Goal: Information Seeking & Learning: Understand process/instructions

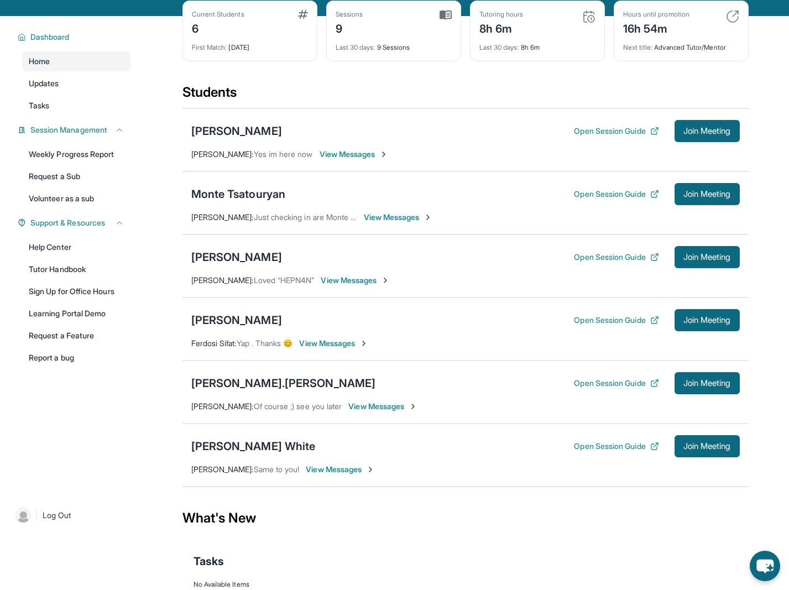
scroll to position [60, 0]
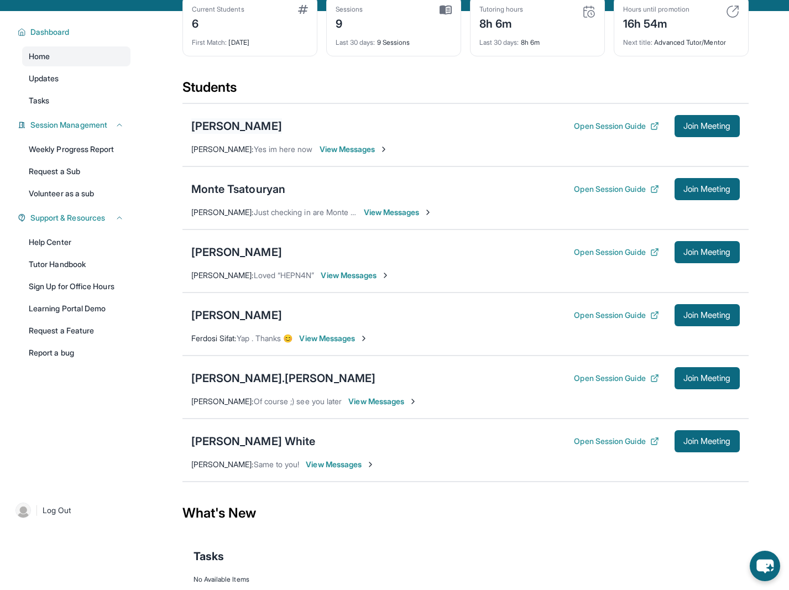
click at [254, 134] on div "[PERSON_NAME]" at bounding box center [236, 125] width 91 height 15
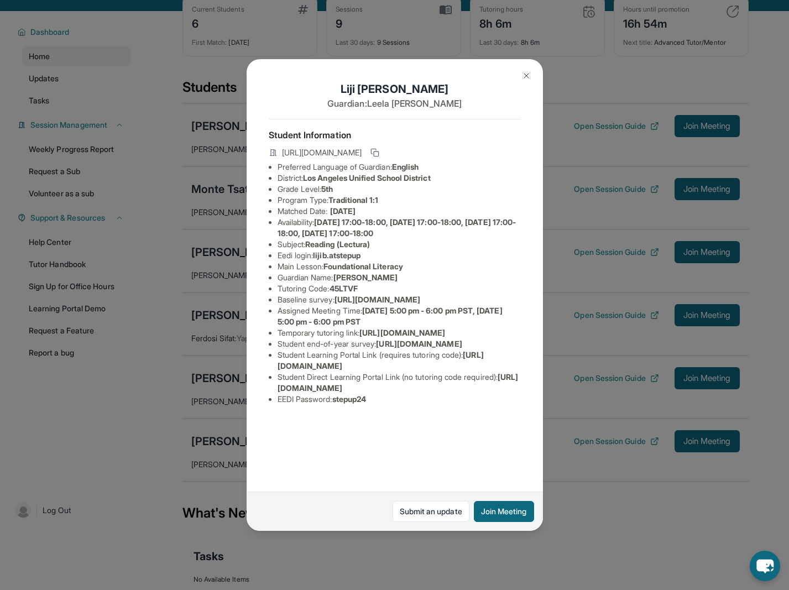
scroll to position [26, 0]
drag, startPoint x: 385, startPoint y: 218, endPoint x: 278, endPoint y: 217, distance: 106.6
click at [278, 239] on li "Subject : Reading (Lectura)" at bounding box center [398, 244] width 243 height 11
click at [490, 261] on li "Main Lesson : Foundational Literacy" at bounding box center [398, 266] width 243 height 11
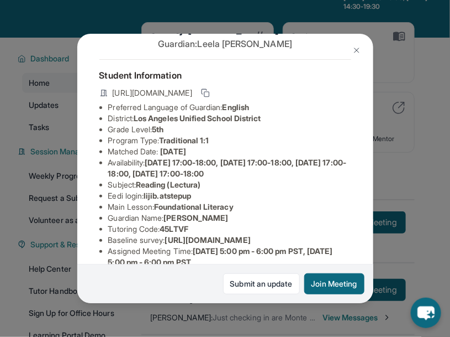
scroll to position [35, 0]
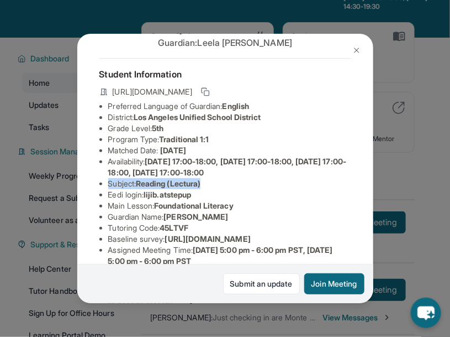
drag, startPoint x: 211, startPoint y: 182, endPoint x: 108, endPoint y: 181, distance: 102.8
click at [108, 181] on li "Subject : Reading (Lectura)" at bounding box center [229, 183] width 243 height 11
click at [280, 186] on li "Subject : Reading (Lectura)" at bounding box center [229, 183] width 243 height 11
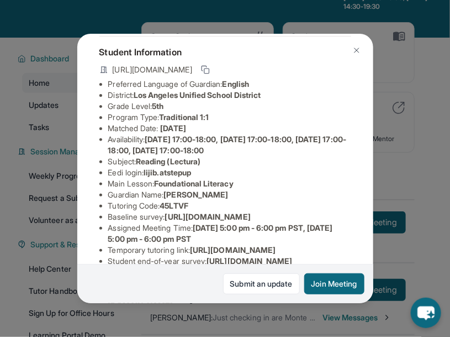
scroll to position [60, 0]
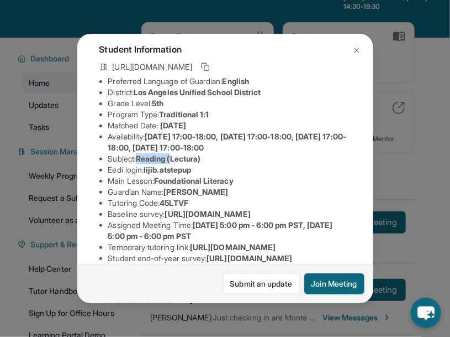
drag, startPoint x: 141, startPoint y: 159, endPoint x: 175, endPoint y: 161, distance: 34.3
click at [175, 161] on span "Reading (Lectura)" at bounding box center [168, 158] width 65 height 9
click at [236, 161] on li "Subject : Reading (Lectura)" at bounding box center [229, 158] width 243 height 11
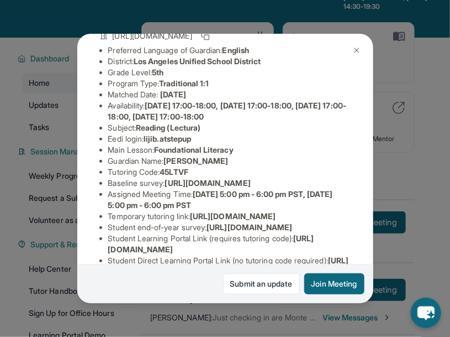
scroll to position [98, 0]
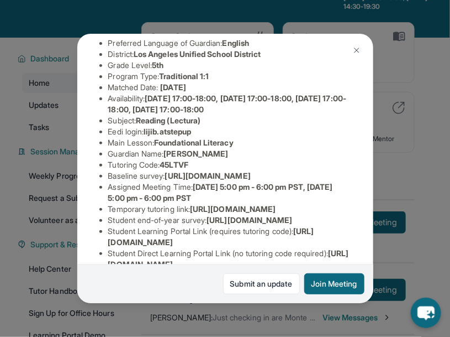
drag, startPoint x: 254, startPoint y: 153, endPoint x: 96, endPoint y: 155, distance: 158.0
click at [96, 155] on div "[PERSON_NAME] Guardian: [PERSON_NAME] Student Information [URL][DOMAIN_NAME] Pr…" at bounding box center [225, 168] width 296 height 269
click at [252, 163] on li "Tutoring Code : 45LTVF" at bounding box center [229, 164] width 243 height 11
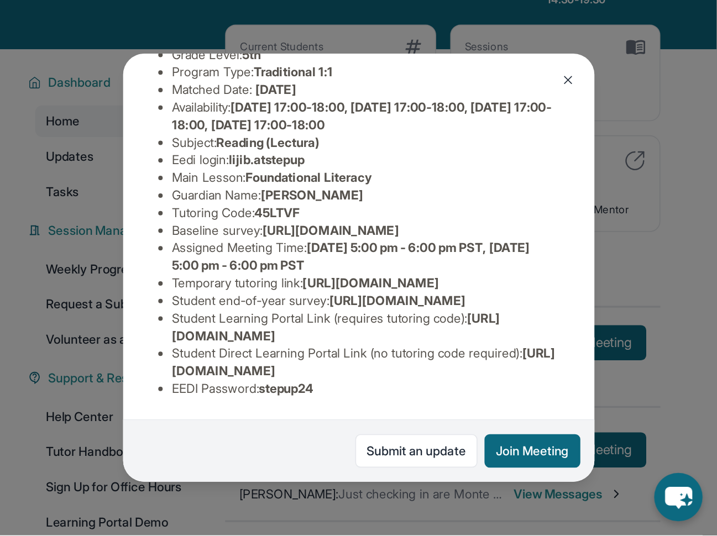
scroll to position [0, 0]
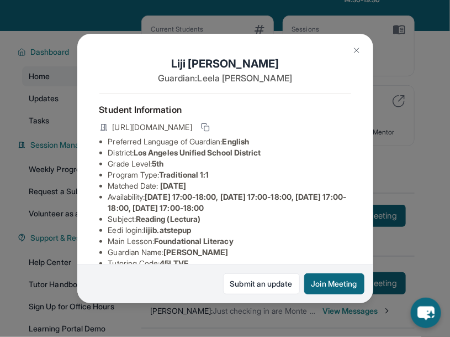
click at [356, 50] on img at bounding box center [357, 50] width 9 height 9
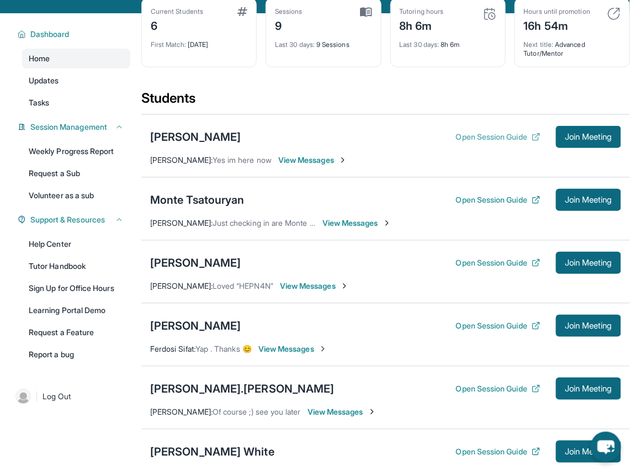
click at [470, 138] on button "Open Session Guide" at bounding box center [498, 137] width 85 height 11
